Goal: Task Accomplishment & Management: Complete application form

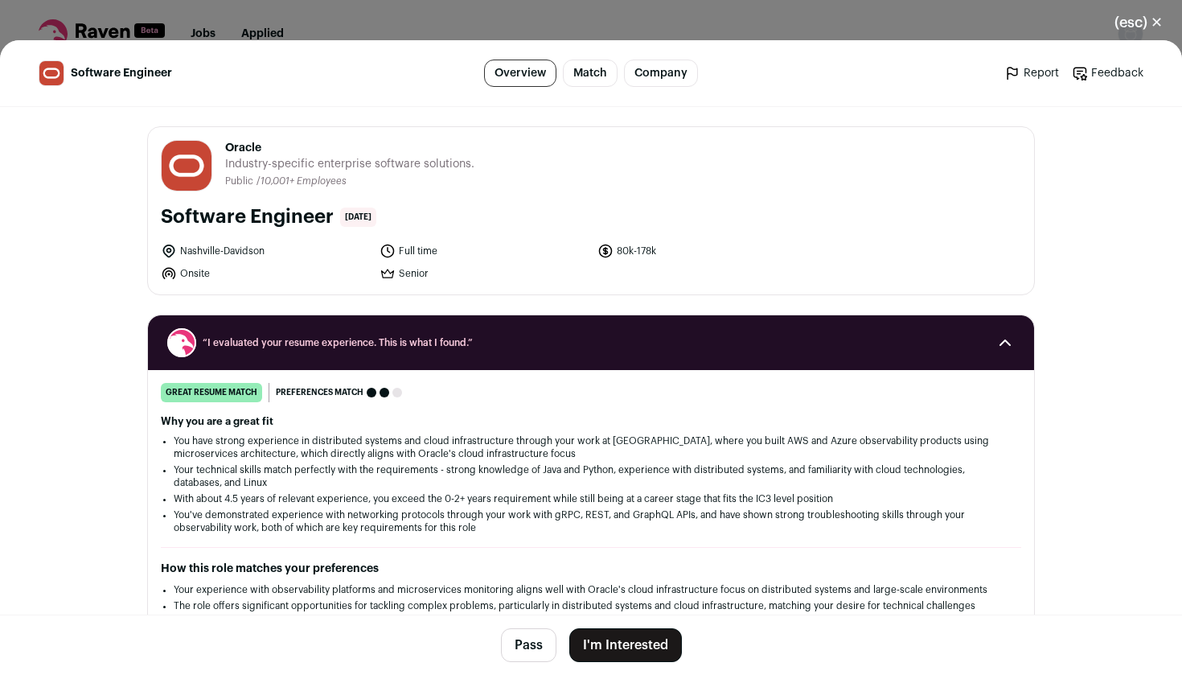
click at [607, 638] on button "I'm Interested" at bounding box center [625, 645] width 113 height 34
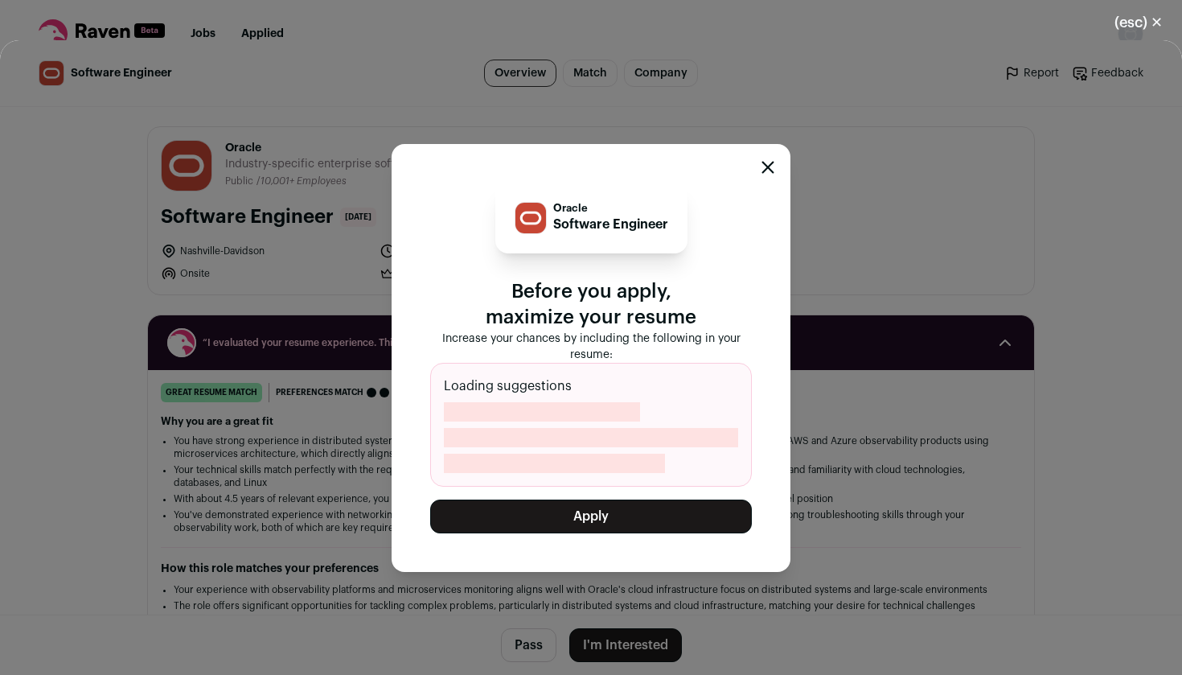
click at [607, 512] on button "Apply" at bounding box center [591, 516] width 322 height 34
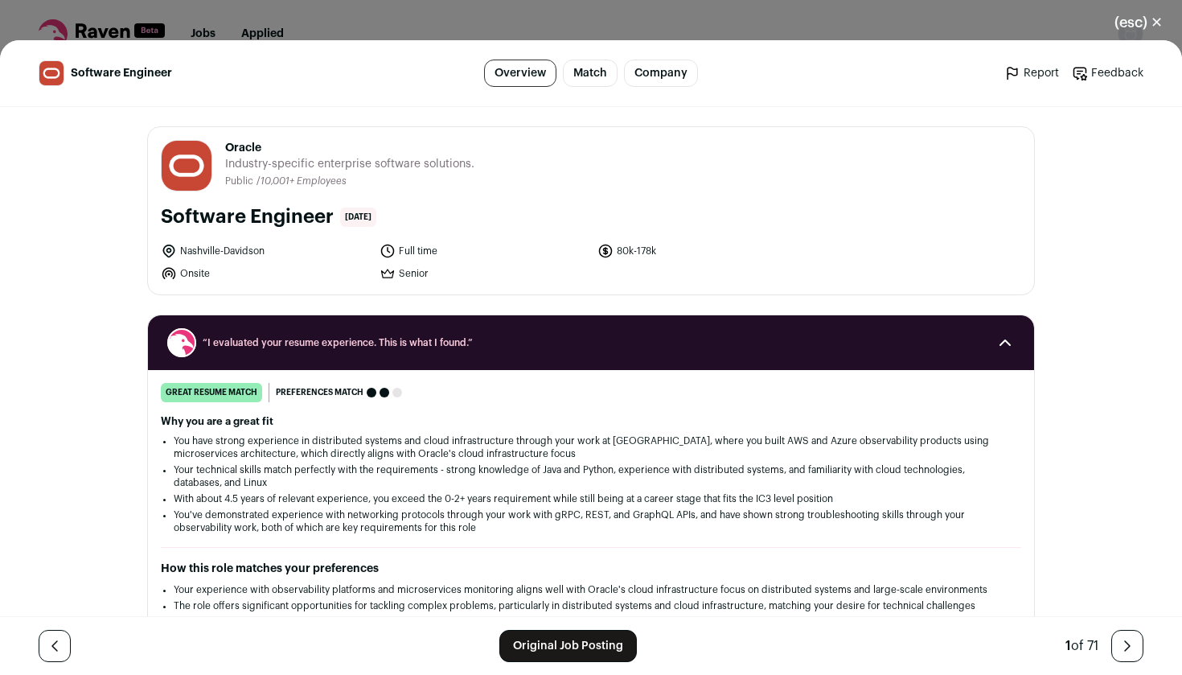
click at [563, 656] on link "Original Job Posting" at bounding box center [568, 646] width 138 height 32
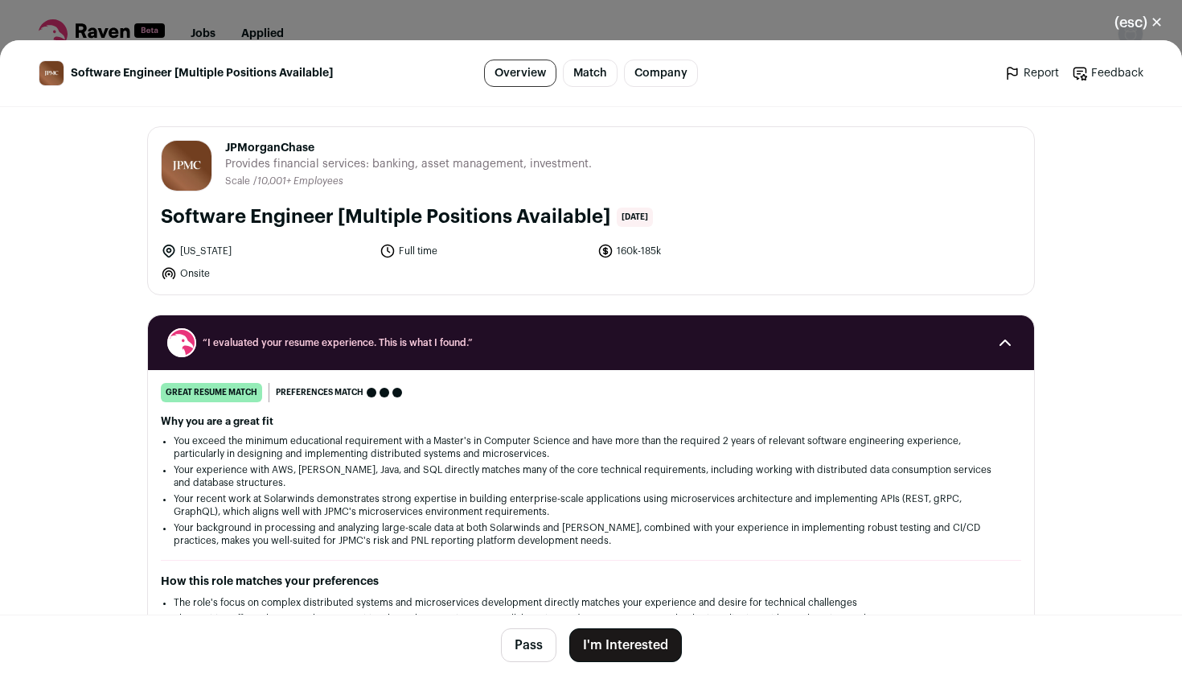
click at [654, 642] on button "I'm Interested" at bounding box center [625, 645] width 113 height 34
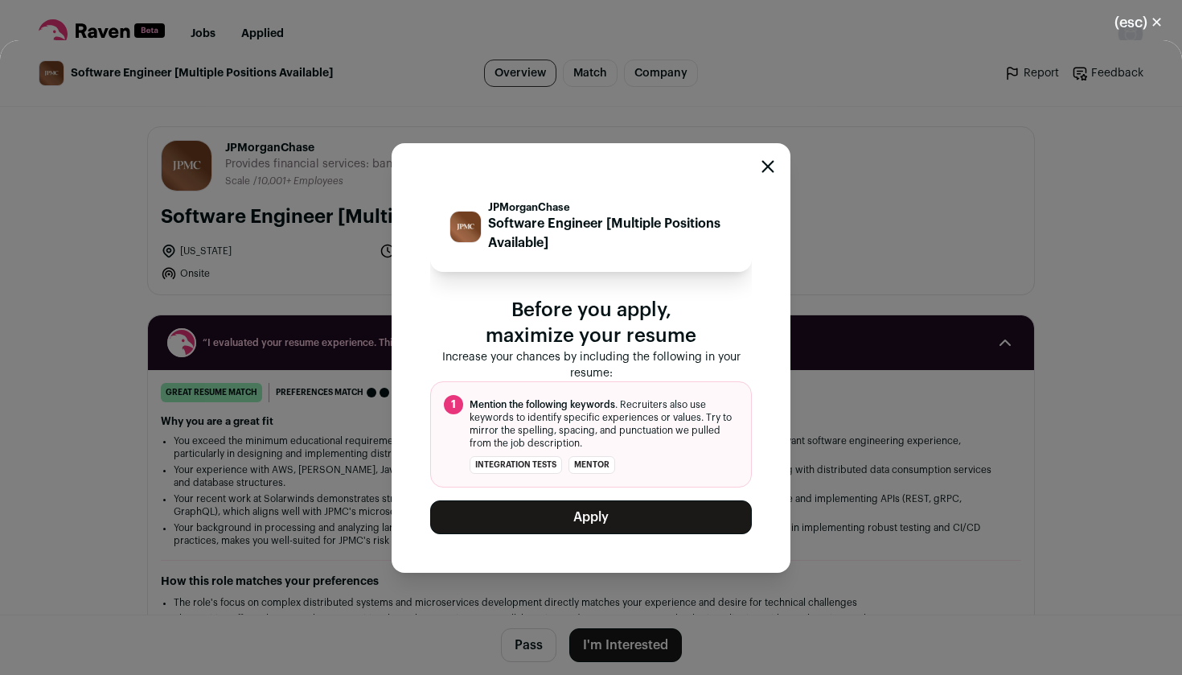
click at [647, 521] on button "Apply" at bounding box center [591, 517] width 322 height 34
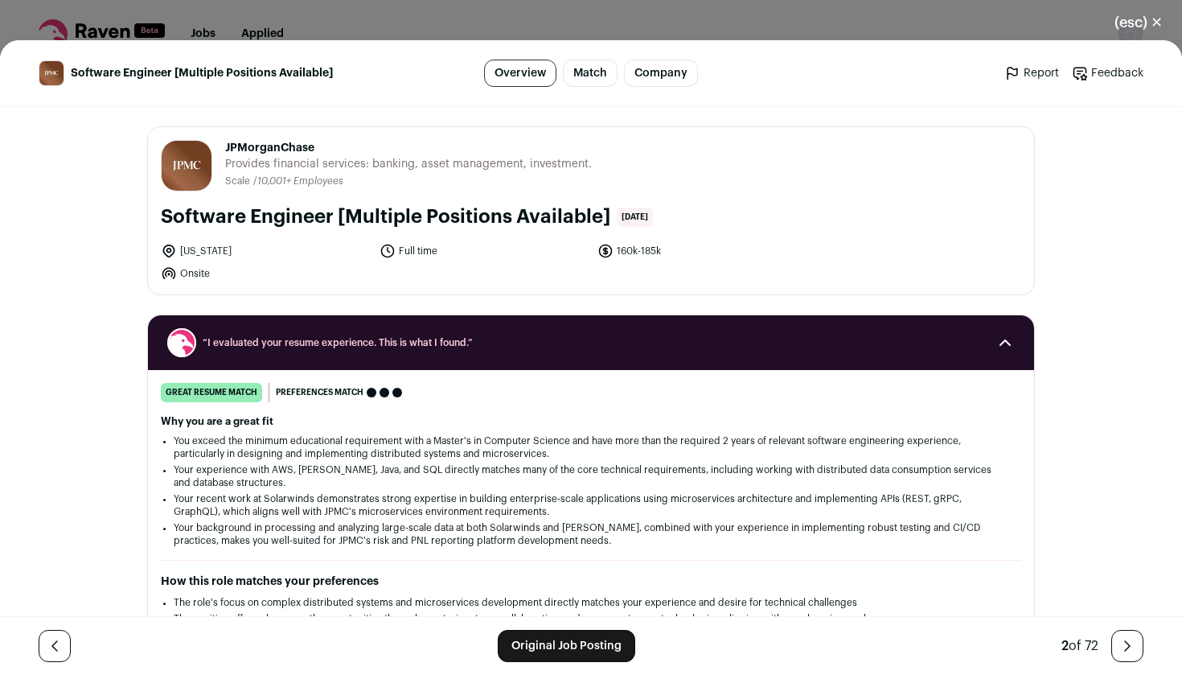
click at [559, 650] on link "Original Job Posting" at bounding box center [567, 646] width 138 height 32
